Goal: Task Accomplishment & Management: Complete application form

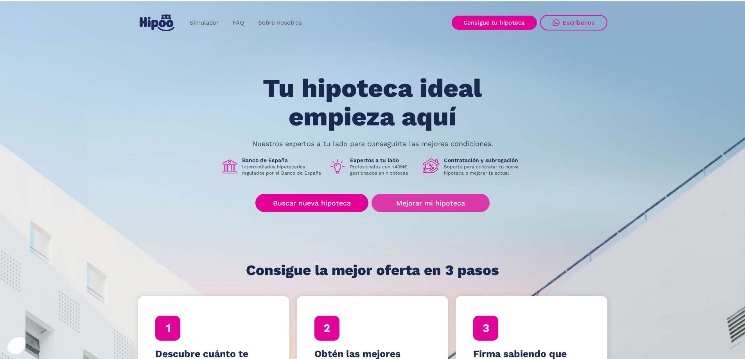
click at [429, 199] on link "Mejorar mi hipoteca" at bounding box center [430, 203] width 118 height 18
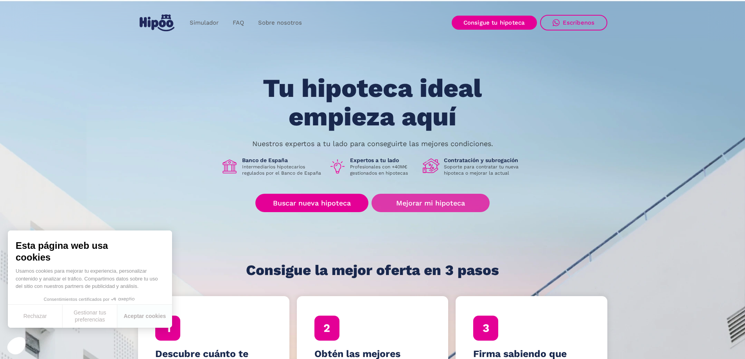
click at [430, 204] on link "Mejorar mi hipoteca" at bounding box center [430, 203] width 118 height 18
click at [440, 204] on link "Mejorar mi hipoteca" at bounding box center [430, 203] width 118 height 18
